Goal: Transaction & Acquisition: Purchase product/service

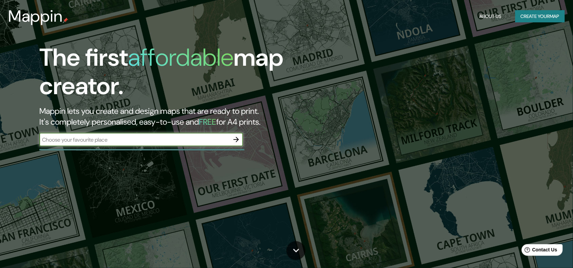
click at [169, 141] on input "text" at bounding box center [134, 140] width 190 height 8
type input "barichara"
click at [238, 139] on icon "button" at bounding box center [235, 139] width 5 height 5
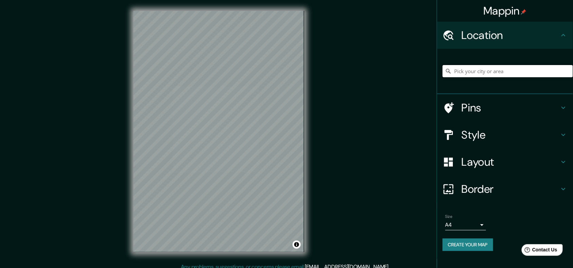
click at [494, 70] on input "Pick your city or area" at bounding box center [507, 71] width 130 height 12
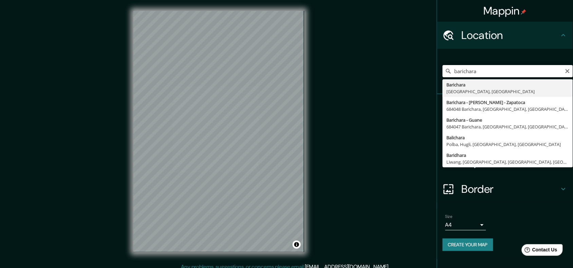
type input "Barichara, [GEOGRAPHIC_DATA], [GEOGRAPHIC_DATA]"
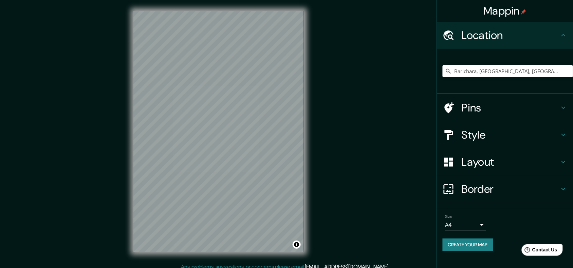
click at [474, 137] on h4 "Style" at bounding box center [510, 135] width 98 height 14
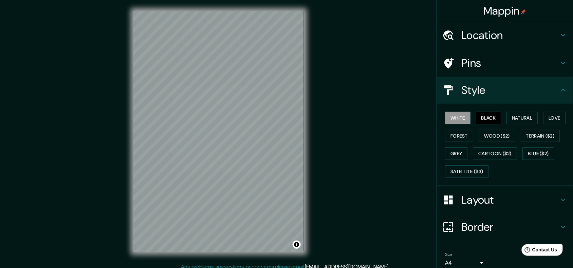
click at [486, 119] on button "Black" at bounding box center [488, 118] width 25 height 13
click at [516, 116] on button "Natural" at bounding box center [522, 118] width 31 height 13
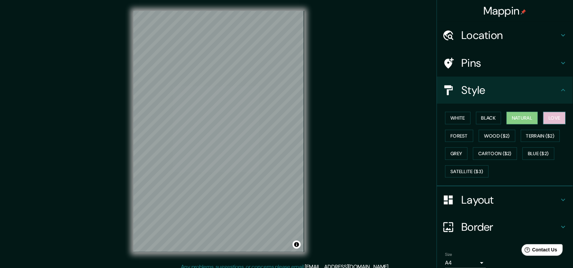
click at [547, 116] on button "Love" at bounding box center [554, 118] width 22 height 13
click at [454, 138] on button "Forest" at bounding box center [459, 136] width 28 height 13
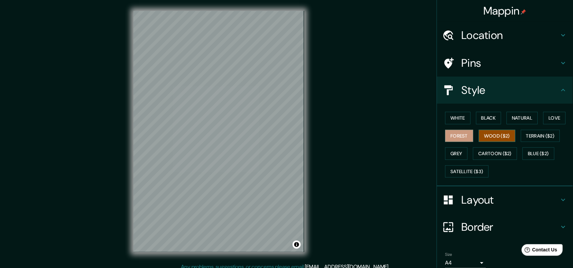
click at [489, 135] on button "Wood ($2)" at bounding box center [497, 136] width 37 height 13
click at [491, 209] on div "Layout" at bounding box center [505, 200] width 136 height 27
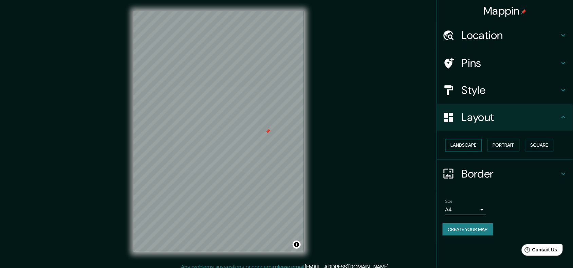
click at [472, 145] on button "Landscape" at bounding box center [463, 145] width 37 height 13
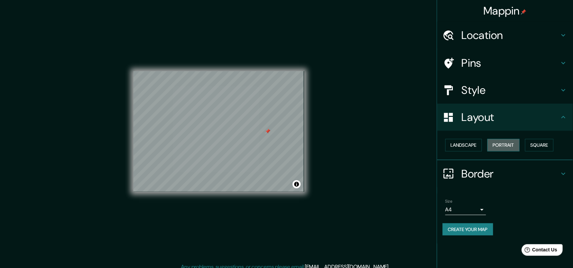
click at [497, 141] on button "Portrait" at bounding box center [503, 145] width 32 height 13
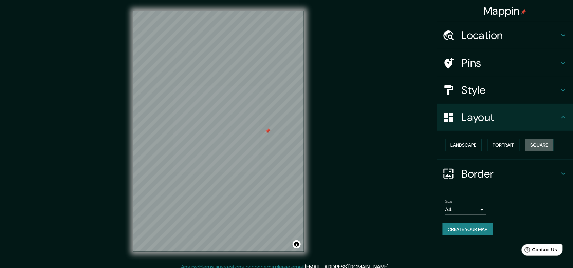
click at [537, 145] on button "Square" at bounding box center [539, 145] width 29 height 13
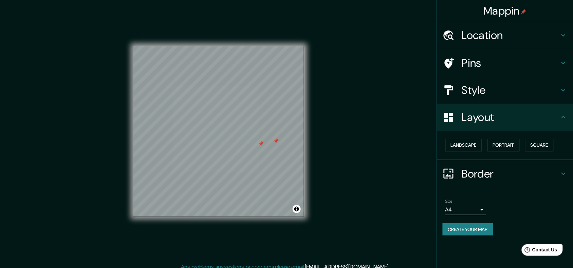
scroll to position [5, 0]
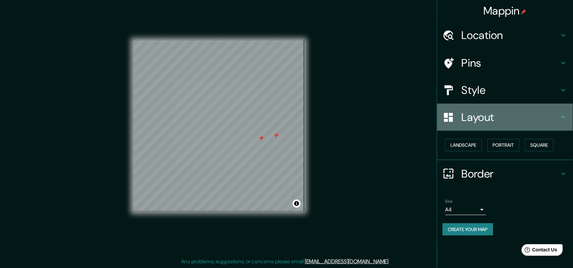
click at [514, 118] on h4 "Layout" at bounding box center [510, 118] width 98 height 14
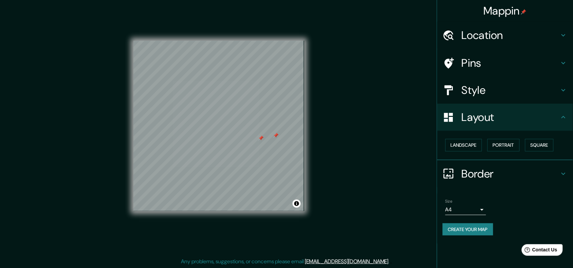
click at [503, 65] on h4 "Pins" at bounding box center [510, 63] width 98 height 14
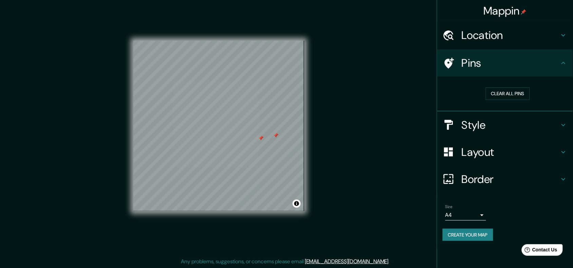
click at [507, 38] on h4 "Location" at bounding box center [510, 36] width 98 height 14
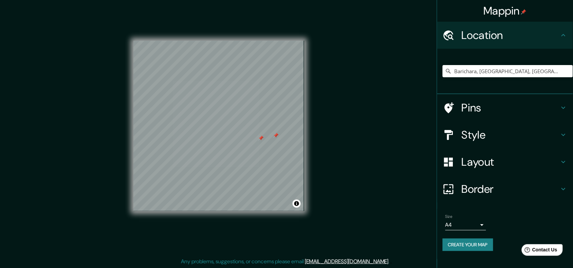
click at [484, 109] on h4 "Pins" at bounding box center [510, 108] width 98 height 14
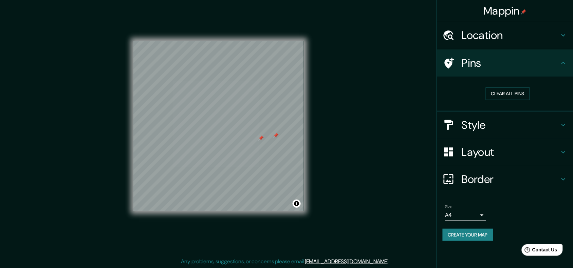
click at [491, 146] on h4 "Layout" at bounding box center [510, 153] width 98 height 14
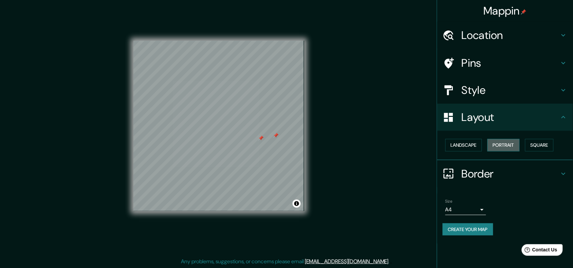
click at [515, 143] on button "Portrait" at bounding box center [503, 145] width 32 height 13
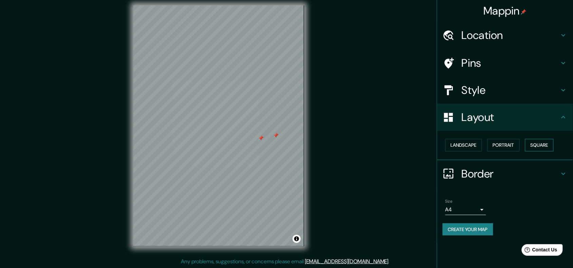
click at [529, 144] on button "Square" at bounding box center [539, 145] width 29 height 13
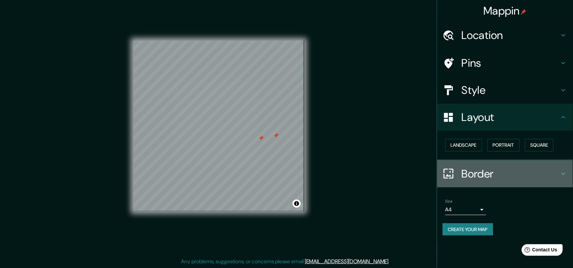
click at [489, 175] on h4 "Border" at bounding box center [510, 174] width 98 height 14
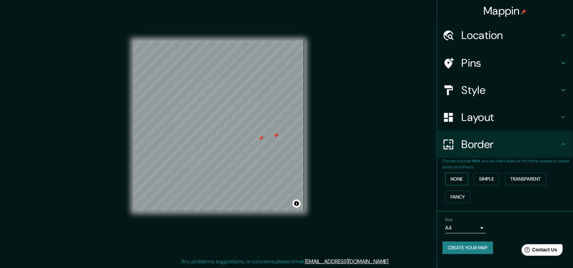
click at [462, 177] on button "None" at bounding box center [456, 179] width 23 height 13
click at [479, 177] on button "Simple" at bounding box center [487, 179] width 26 height 13
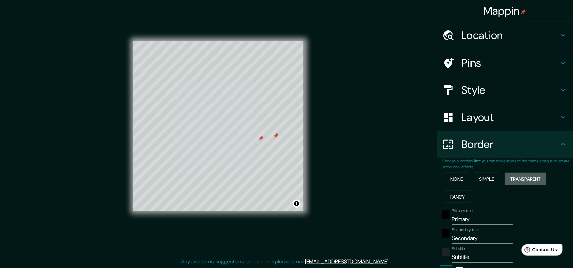
click at [512, 177] on button "Transparent" at bounding box center [525, 179] width 41 height 13
click at [455, 198] on button "Fancy" at bounding box center [457, 197] width 25 height 13
click at [453, 174] on button "None" at bounding box center [456, 179] width 23 height 13
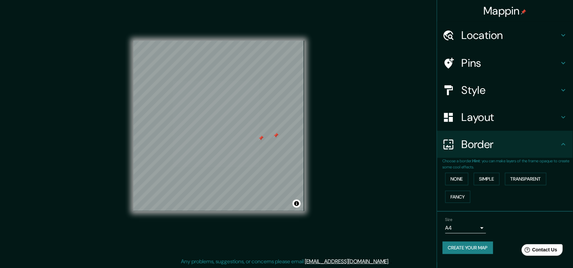
click at [476, 59] on h4 "Pins" at bounding box center [510, 63] width 98 height 14
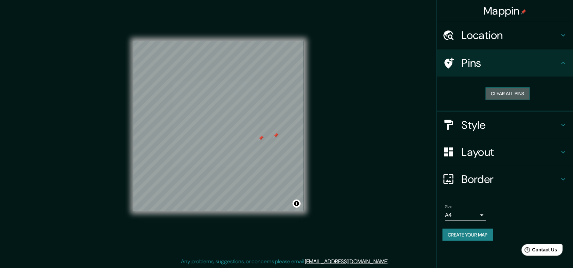
click at [512, 97] on button "Clear all pins" at bounding box center [508, 94] width 44 height 13
click at [511, 129] on h4 "Style" at bounding box center [510, 125] width 98 height 14
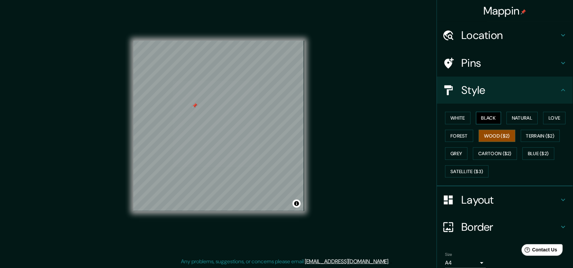
click at [486, 118] on button "Black" at bounding box center [488, 118] width 25 height 13
click at [508, 119] on button "Natural" at bounding box center [522, 118] width 31 height 13
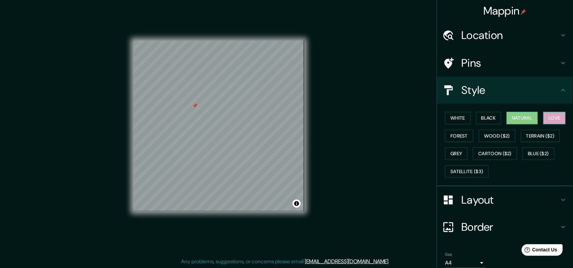
click at [553, 117] on button "Love" at bounding box center [554, 118] width 22 height 13
click at [460, 142] on button "Forest" at bounding box center [459, 136] width 28 height 13
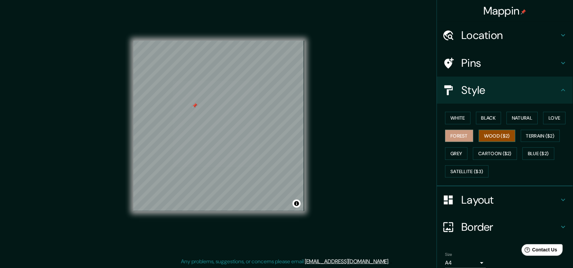
click at [483, 135] on button "Wood ($2)" at bounding box center [497, 136] width 37 height 13
click at [521, 136] on button "Terrain ($2)" at bounding box center [540, 136] width 39 height 13
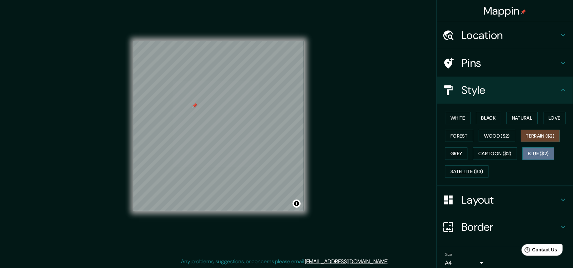
click at [532, 152] on button "Blue ($2)" at bounding box center [539, 154] width 32 height 13
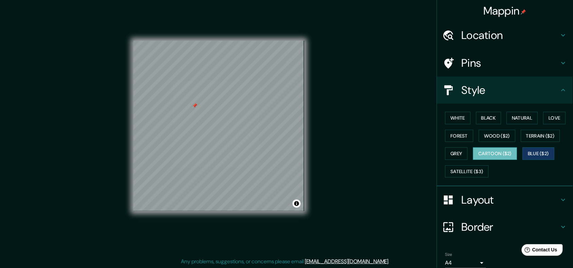
click at [493, 156] on button "Cartoon ($2)" at bounding box center [495, 154] width 44 height 13
click at [447, 156] on button "Grey" at bounding box center [456, 154] width 22 height 13
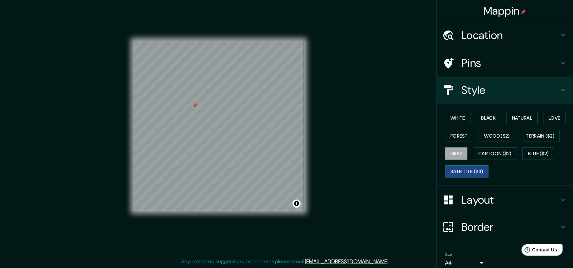
click at [459, 172] on button "Satellite ($3)" at bounding box center [466, 172] width 43 height 13
click at [486, 131] on button "Wood ($2)" at bounding box center [497, 136] width 37 height 13
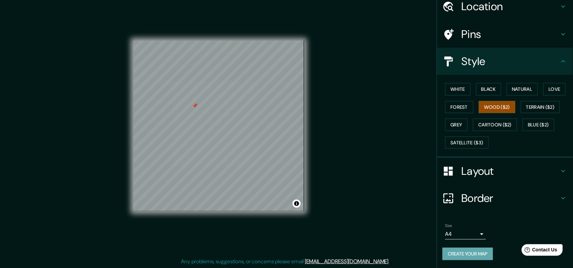
click at [469, 254] on button "Create your map" at bounding box center [467, 254] width 51 height 13
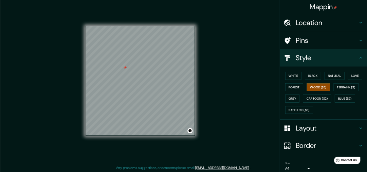
scroll to position [0, 0]
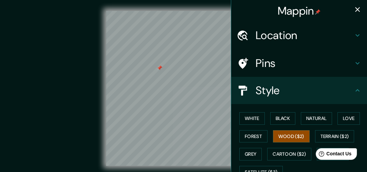
drag, startPoint x: 576, startPoint y: 0, endPoint x: 86, endPoint y: 56, distance: 492.9
click at [86, 56] on div "© Mapbox © OpenStreetMap Improve this map" at bounding box center [183, 88] width 330 height 154
click at [358, 8] on button "button" at bounding box center [358, 10] width 14 height 14
